Goal: Transaction & Acquisition: Subscribe to service/newsletter

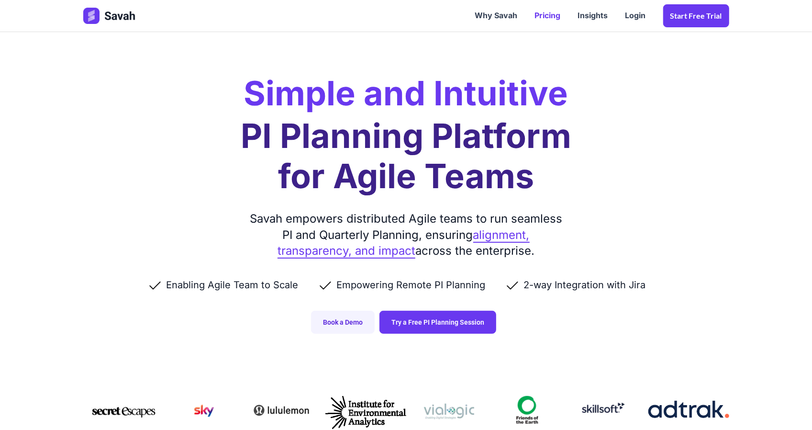
click at [561, 13] on link "Pricing" at bounding box center [548, 16] width 43 height 30
click at [554, 14] on link "Pricing" at bounding box center [548, 16] width 43 height 30
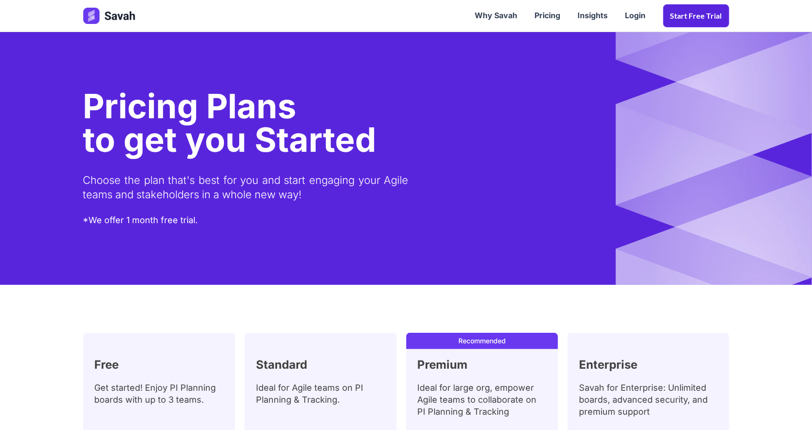
click at [692, 22] on link "Start Free trial" at bounding box center [696, 15] width 66 height 23
